Goal: Find specific page/section: Find specific page/section

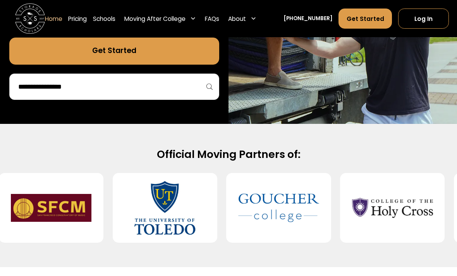
scroll to position [227, 0]
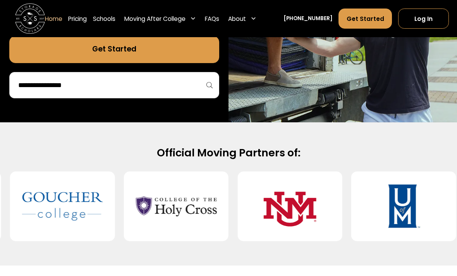
click at [36, 88] on input "search" at bounding box center [113, 85] width 193 height 13
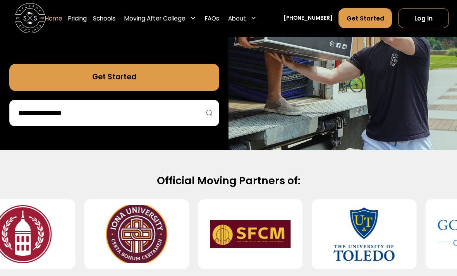
scroll to position [199, 0]
click at [78, 19] on link "Pricing" at bounding box center [77, 18] width 19 height 21
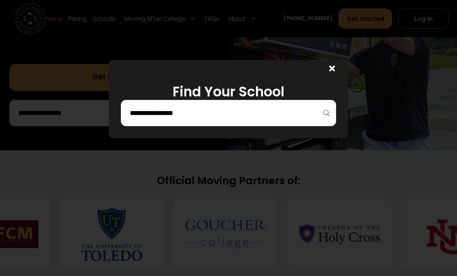
click at [141, 118] on input "search" at bounding box center [228, 112] width 199 height 13
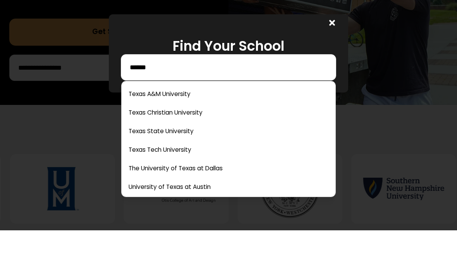
type input "*****"
click at [201, 131] on link at bounding box center [229, 139] width 208 height 17
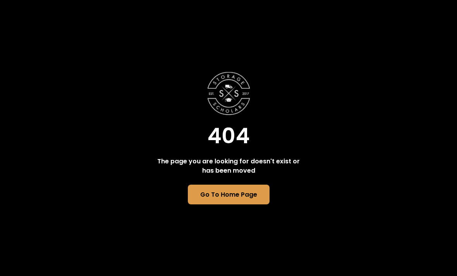
click at [250, 204] on link "Go To Home Page" at bounding box center [229, 195] width 82 height 20
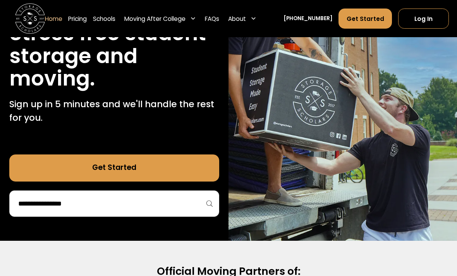
scroll to position [147, 0]
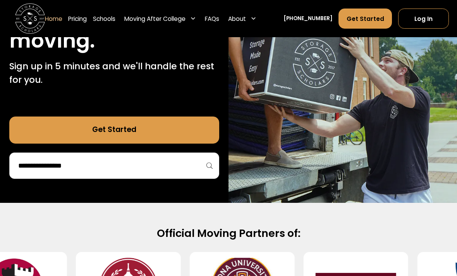
click at [35, 165] on input "search" at bounding box center [113, 165] width 193 height 13
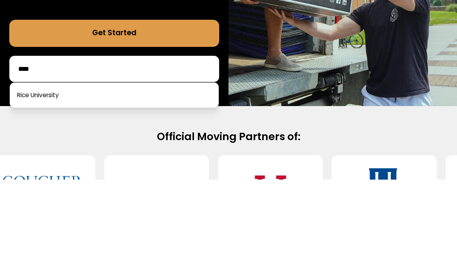
type input "****"
click at [30, 184] on link at bounding box center [114, 192] width 202 height 17
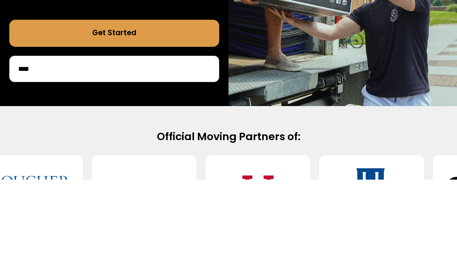
click at [32, 70] on div "75,000 moves since 2017 Stress free student storage and moving. Sign up in 5 mi…" at bounding box center [114, 58] width 228 height 288
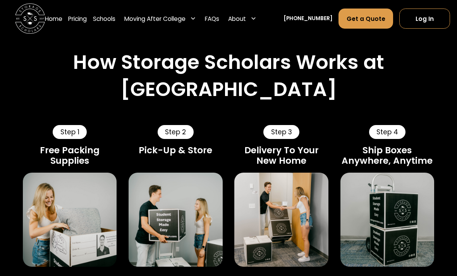
scroll to position [352, 0]
